Goal: Information Seeking & Learning: Learn about a topic

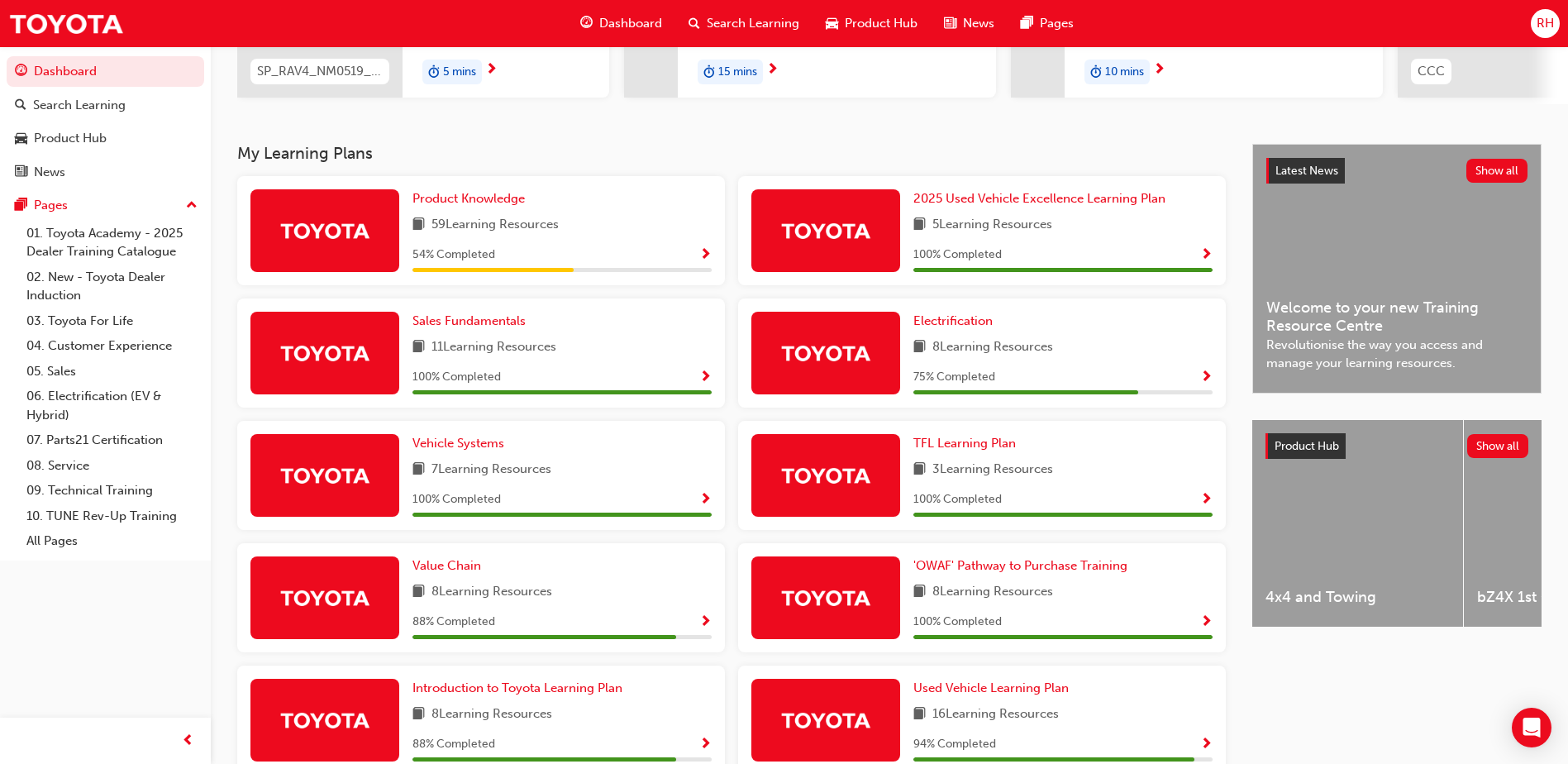
scroll to position [331, 0]
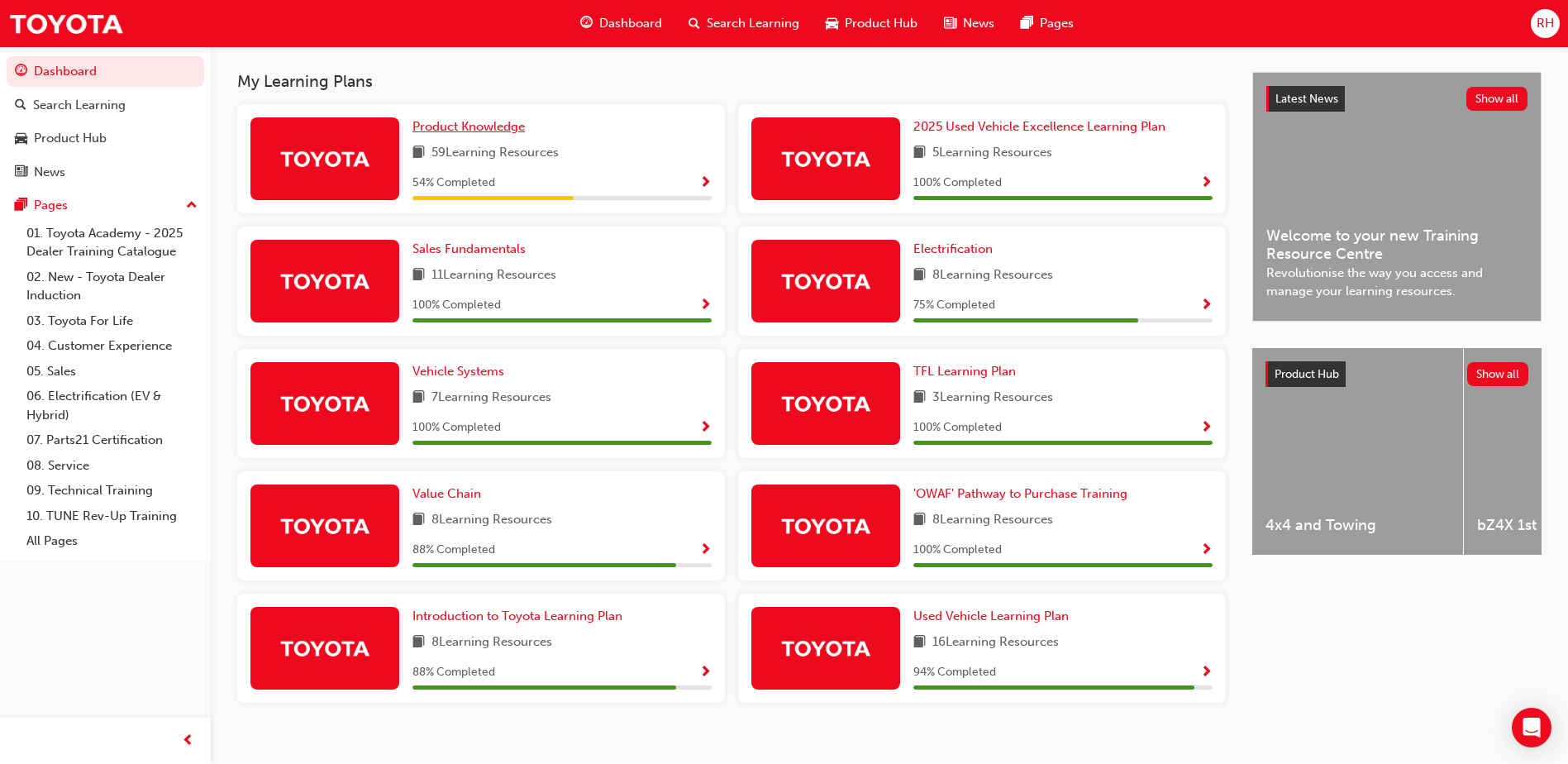
click at [507, 134] on span "Product Knowledge" at bounding box center [469, 125] width 113 height 14
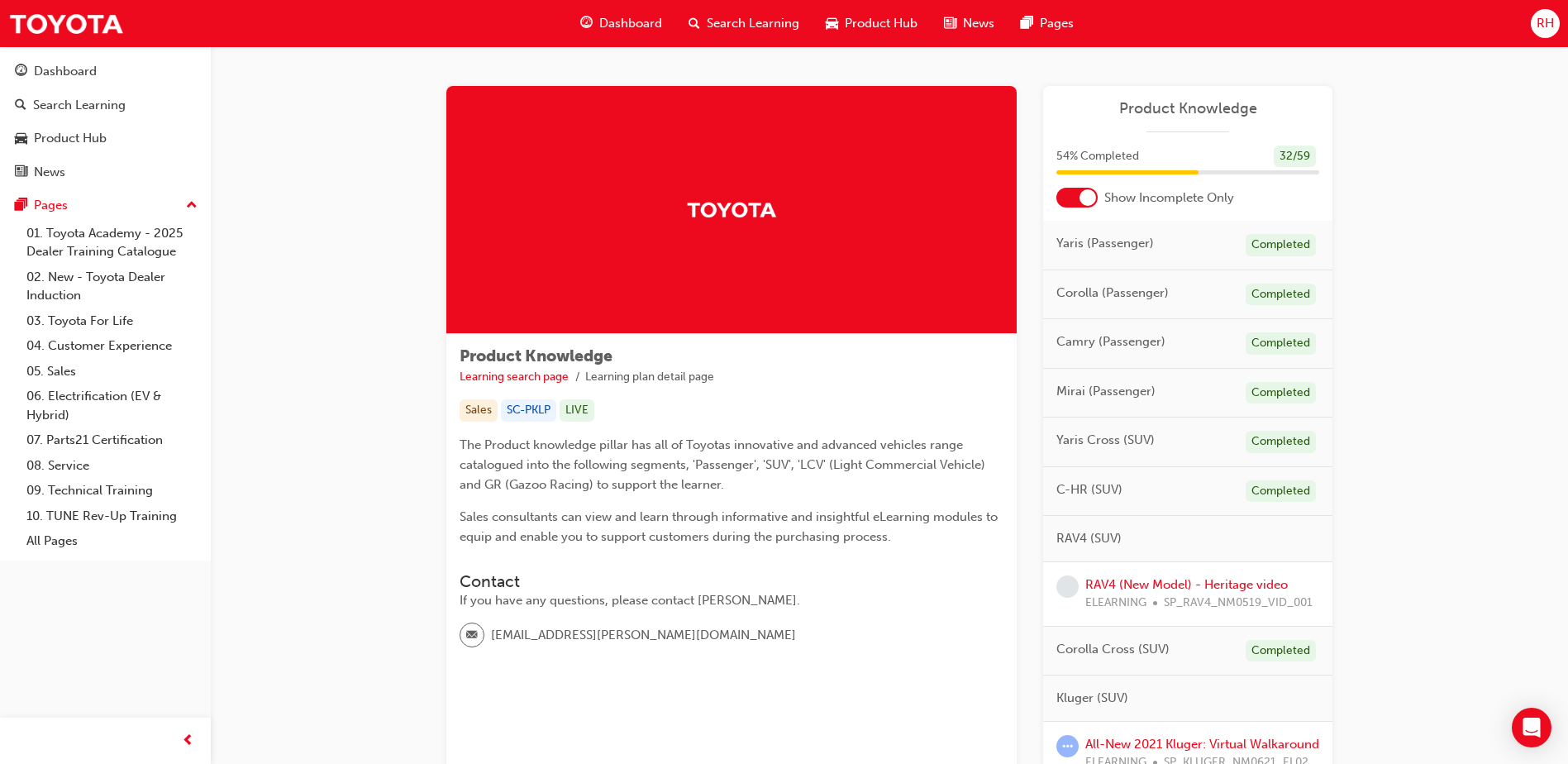
click at [1093, 200] on div at bounding box center [1087, 197] width 16 height 16
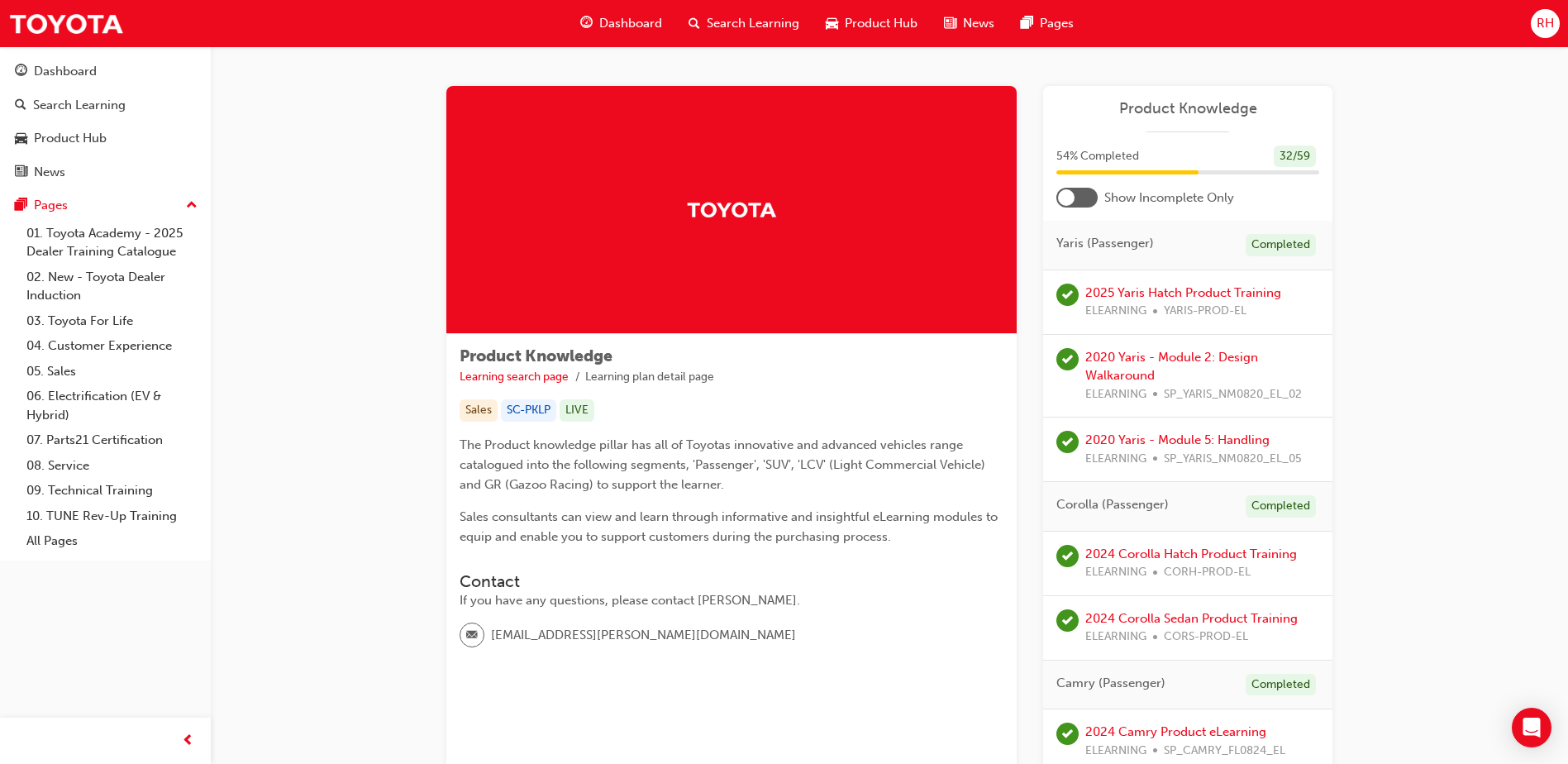
click at [1094, 199] on div at bounding box center [1076, 198] width 41 height 20
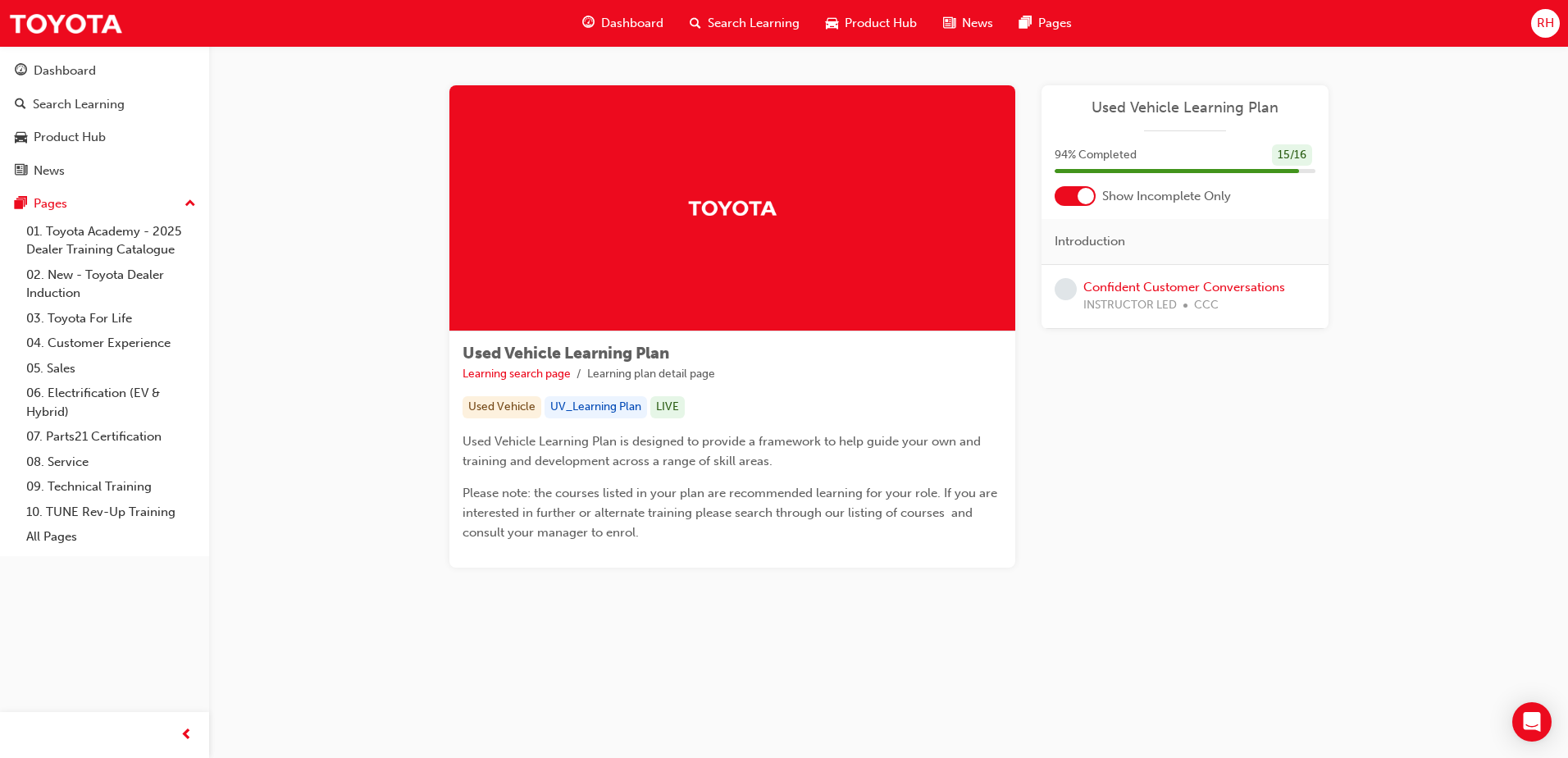
click at [1080, 204] on div at bounding box center [1074, 196] width 41 height 20
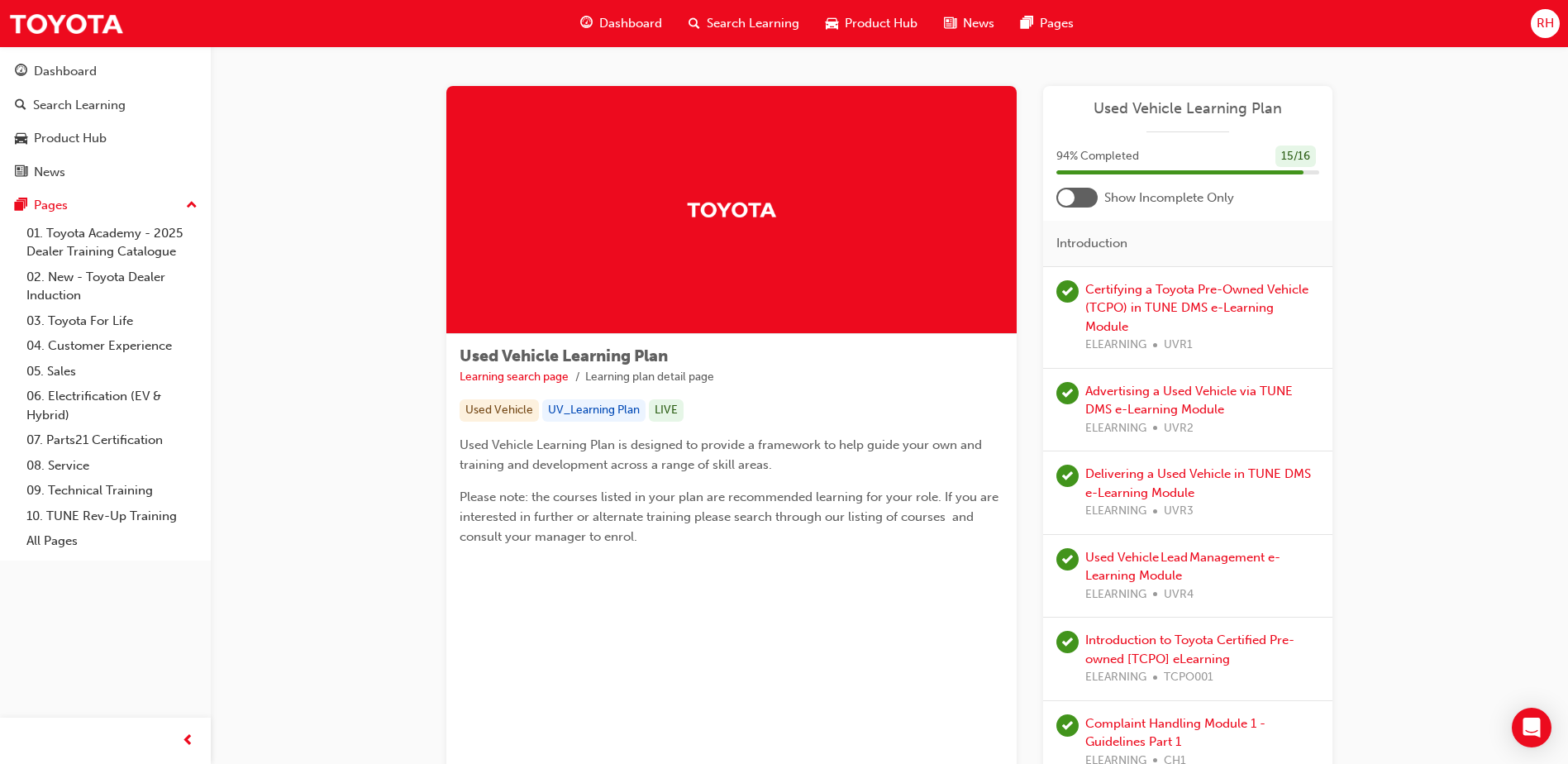
click at [1070, 193] on div at bounding box center [1066, 197] width 16 height 16
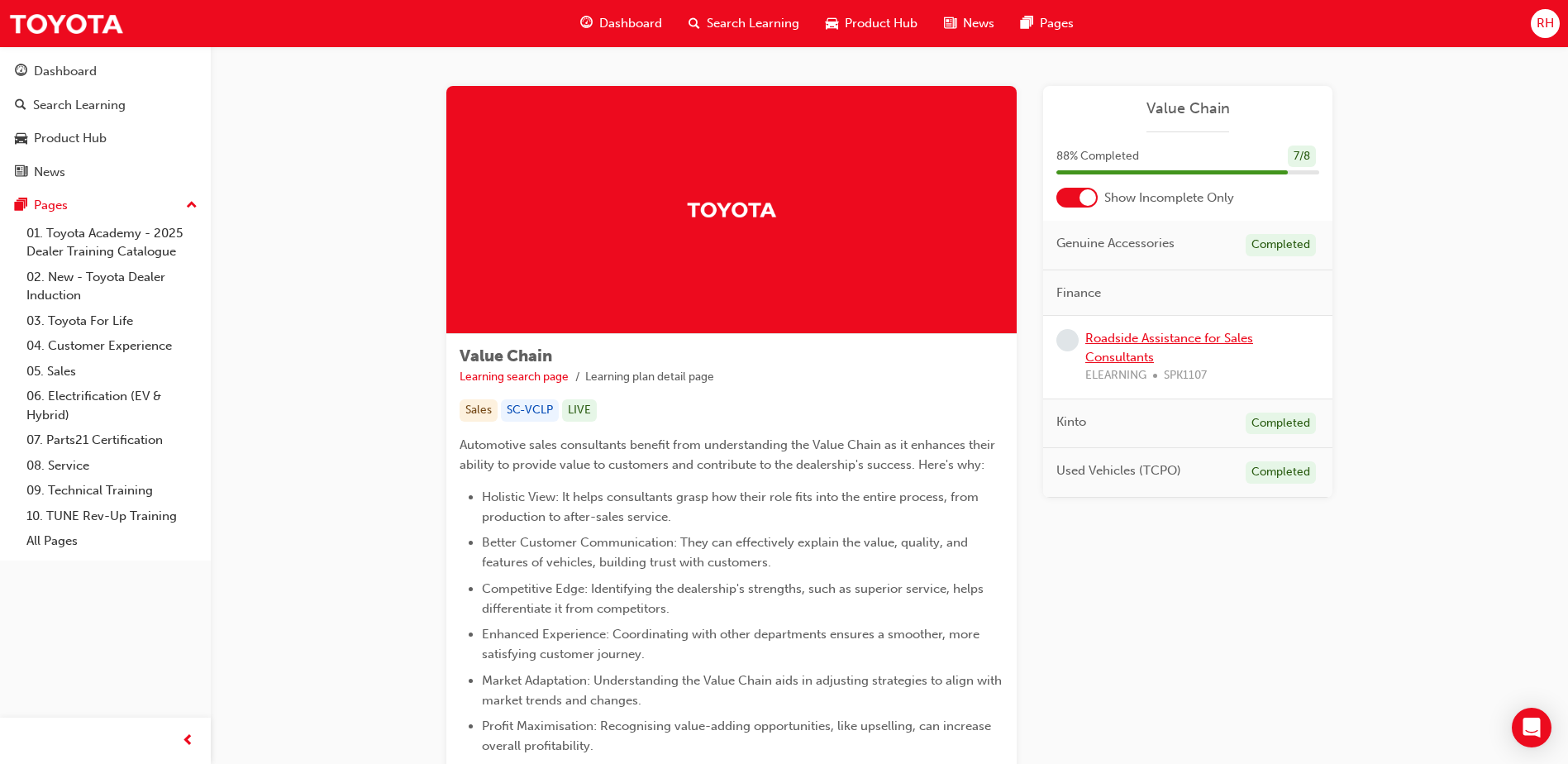
click at [1112, 350] on link "Roadside Assistance for Sales Consultants" at bounding box center [1169, 347] width 168 height 34
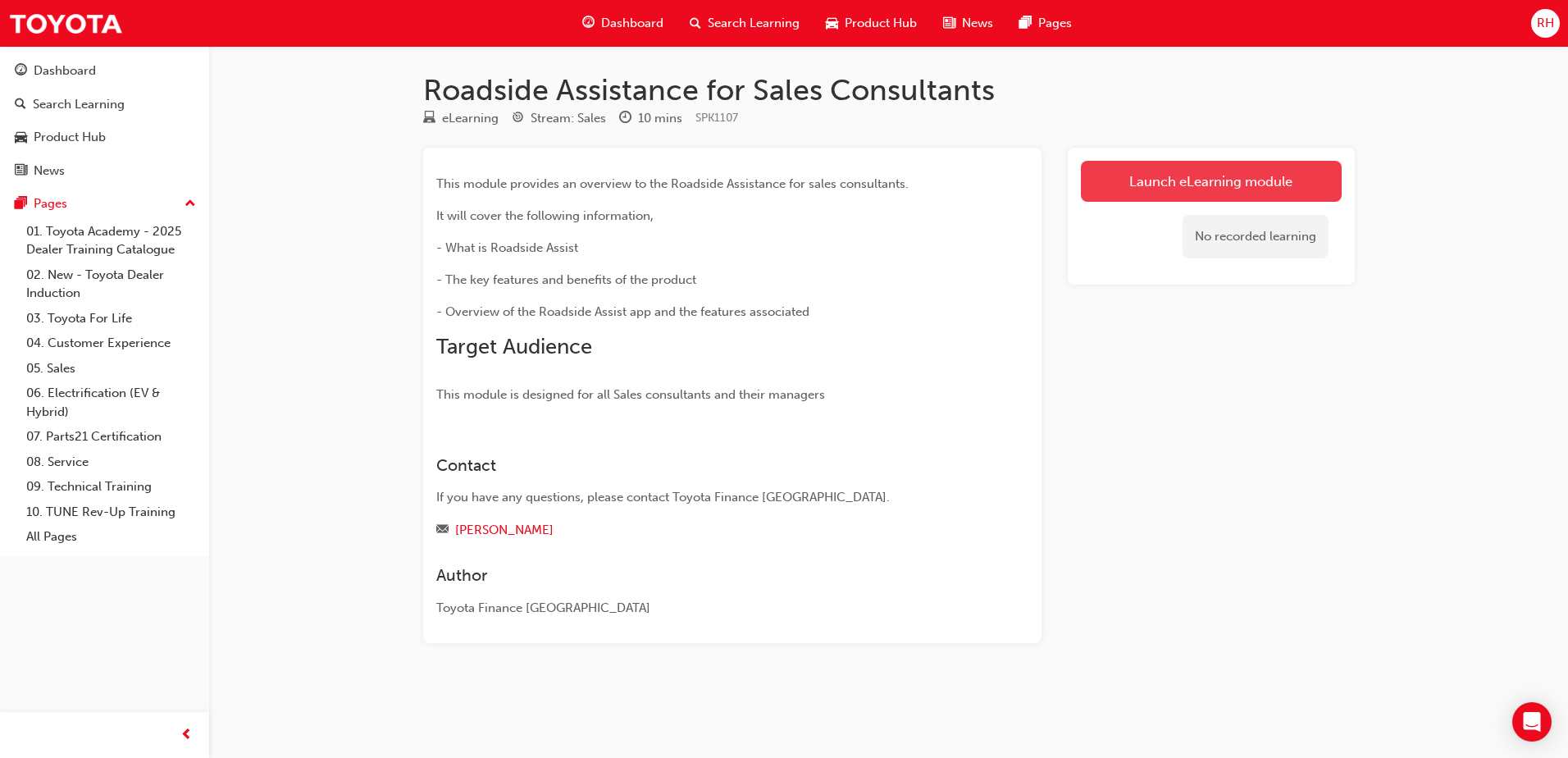
click at [1167, 187] on link "Launch eLearning module" at bounding box center [1211, 181] width 261 height 41
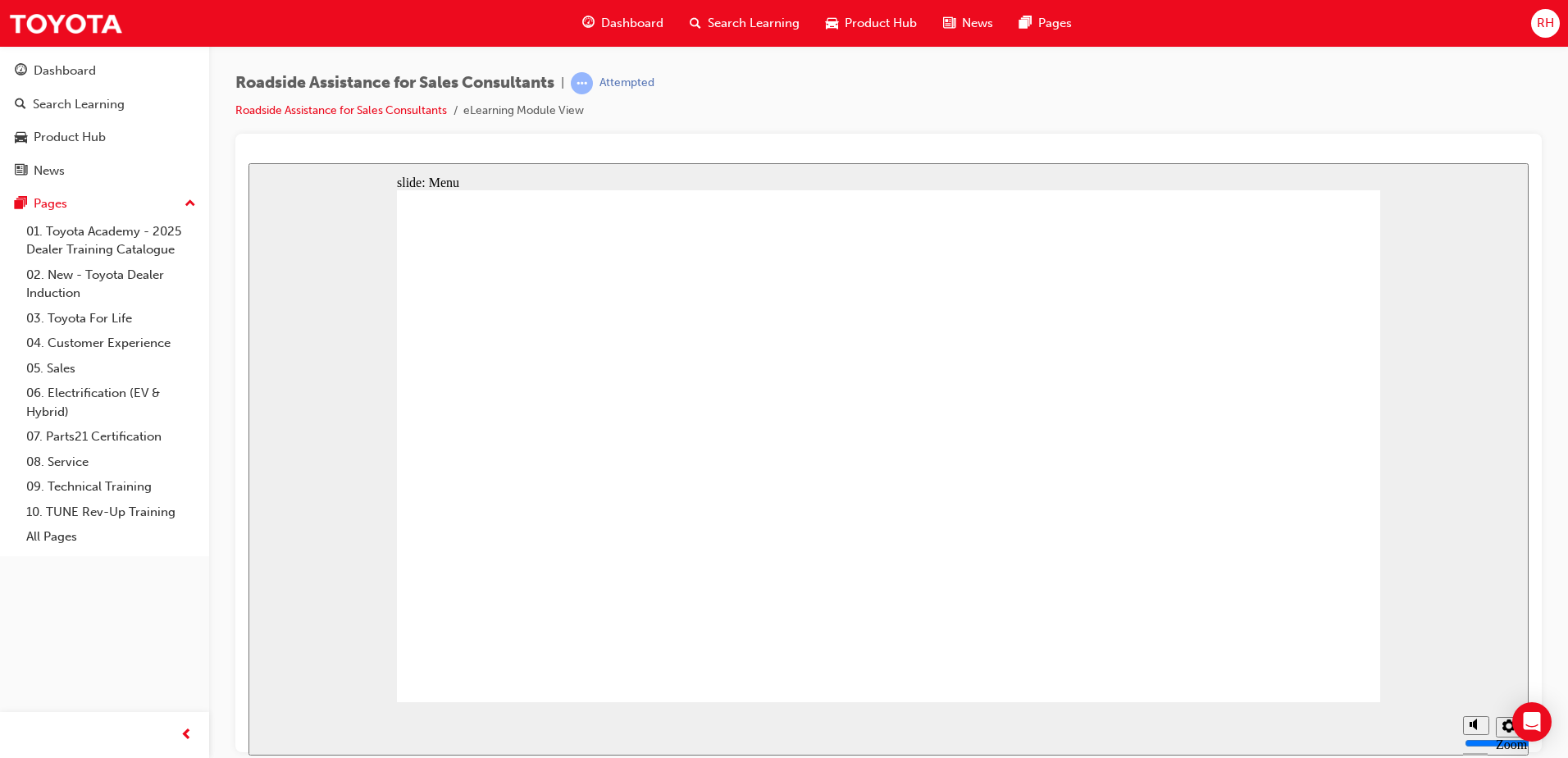
click at [1418, 731] on div "playback controls" at bounding box center [855, 728] width 1198 height 54
click at [1418, 729] on div "playback controls" at bounding box center [855, 728] width 1198 height 54
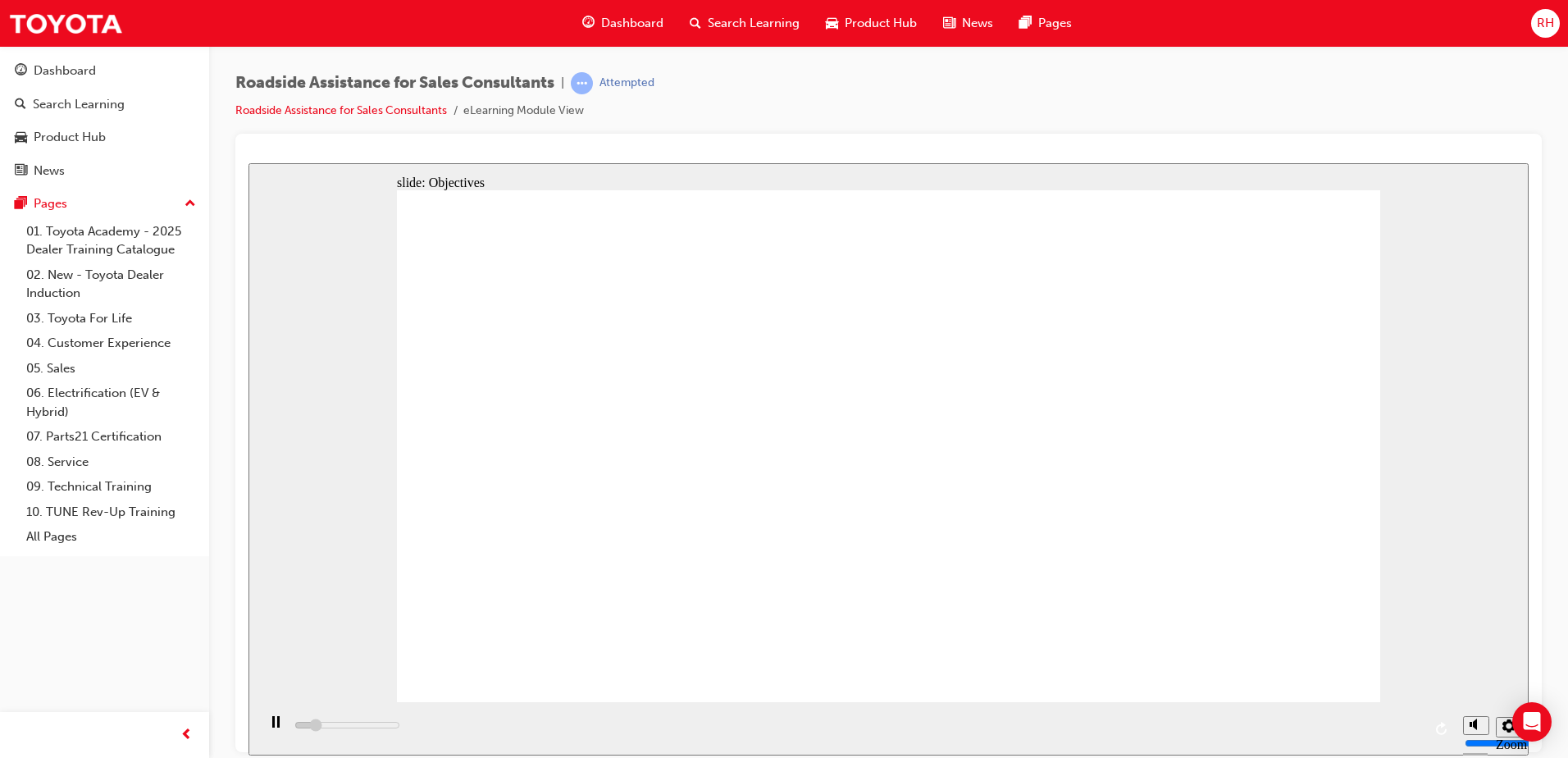
drag, startPoint x: 564, startPoint y: 725, endPoint x: 664, endPoint y: 716, distance: 100.4
click at [662, 717] on div "playback controls" at bounding box center [855, 728] width 1198 height 54
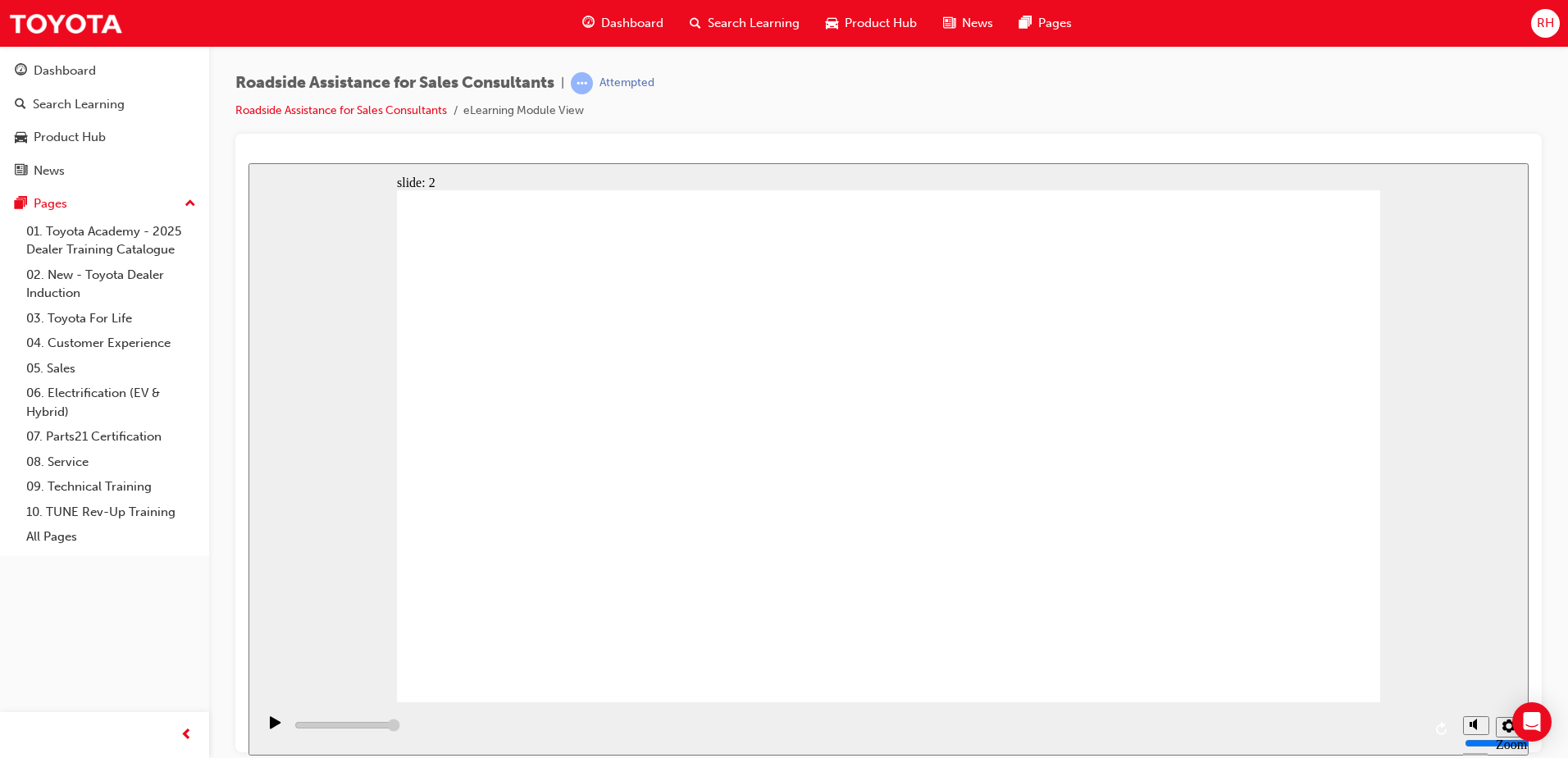
drag, startPoint x: 917, startPoint y: 720, endPoint x: 967, endPoint y: 703, distance: 52.8
click at [918, 723] on div "playback controls" at bounding box center [855, 728] width 1198 height 54
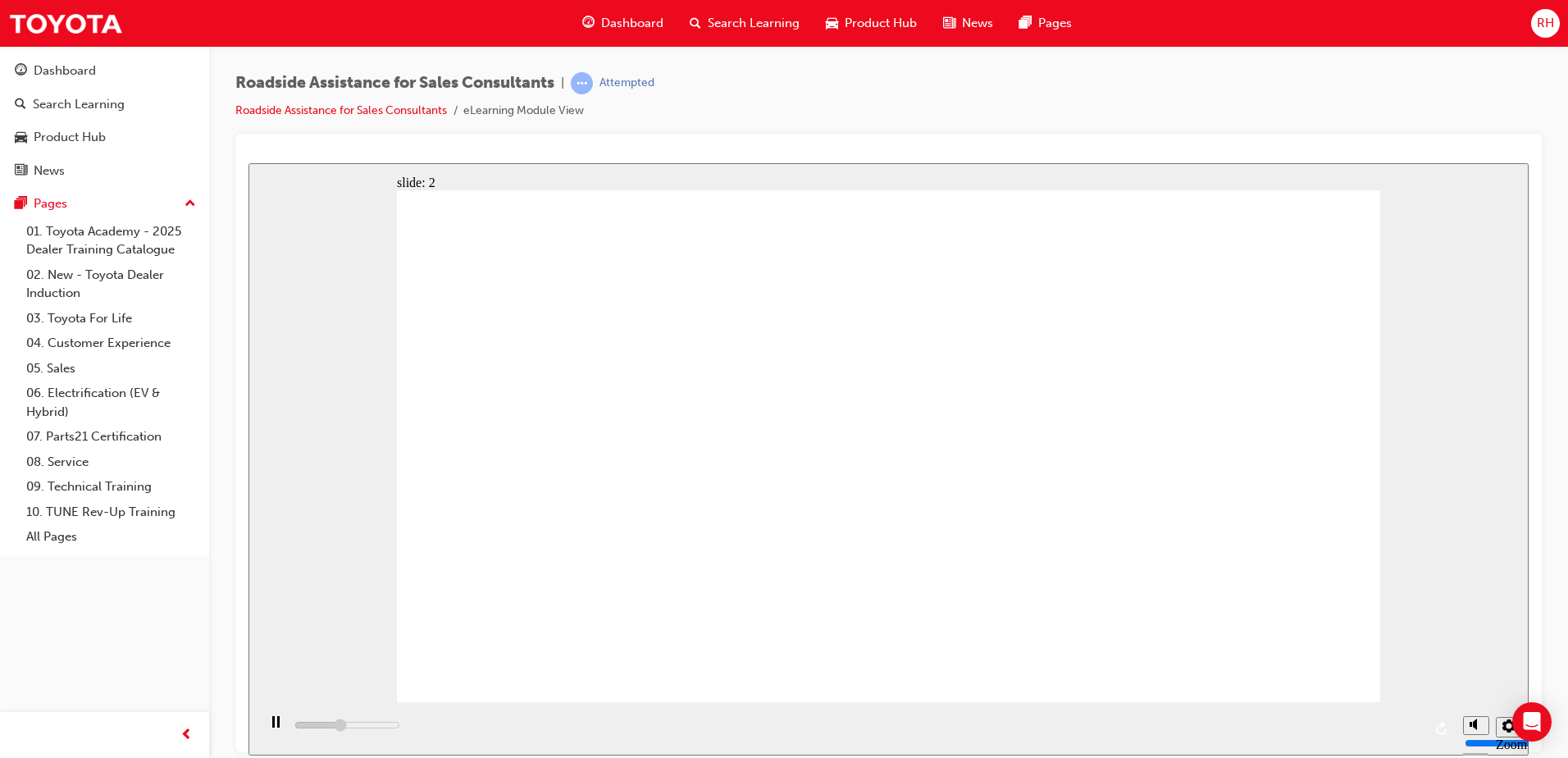
type input "30700"
